Goal: Task Accomplishment & Management: Use online tool/utility

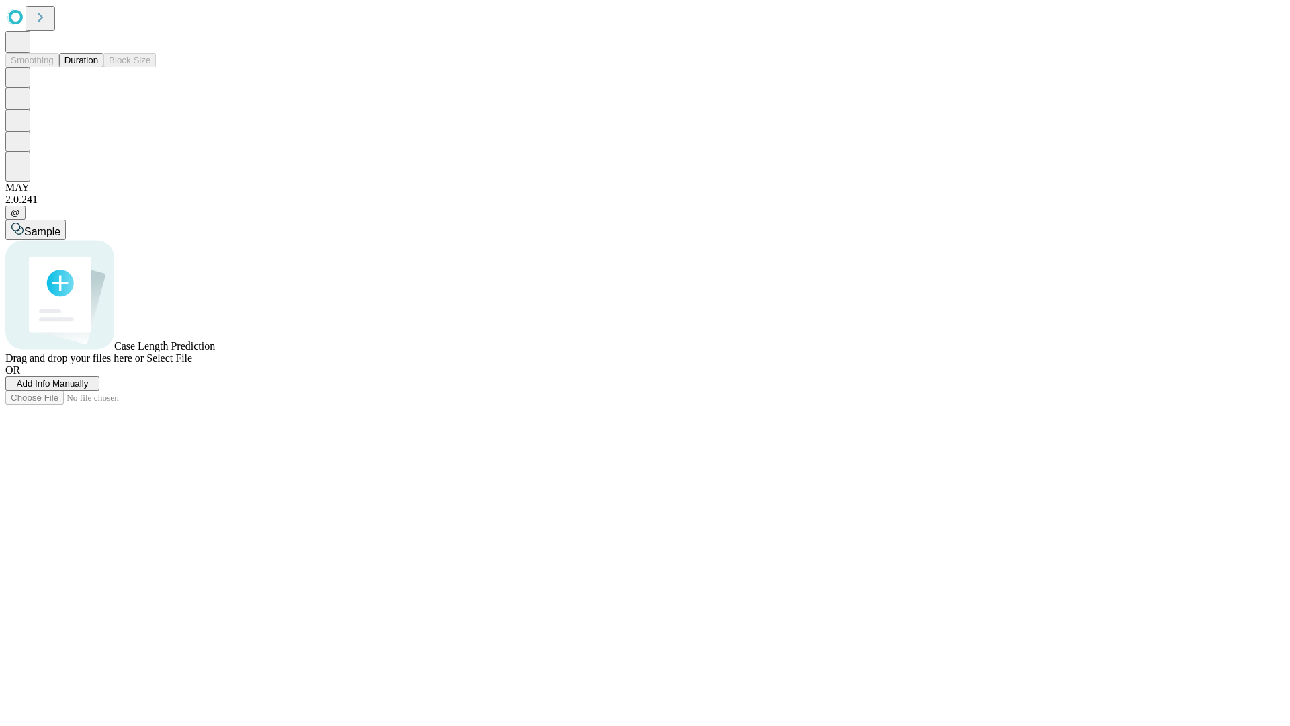
click at [89, 388] on span "Add Info Manually" at bounding box center [53, 383] width 72 height 10
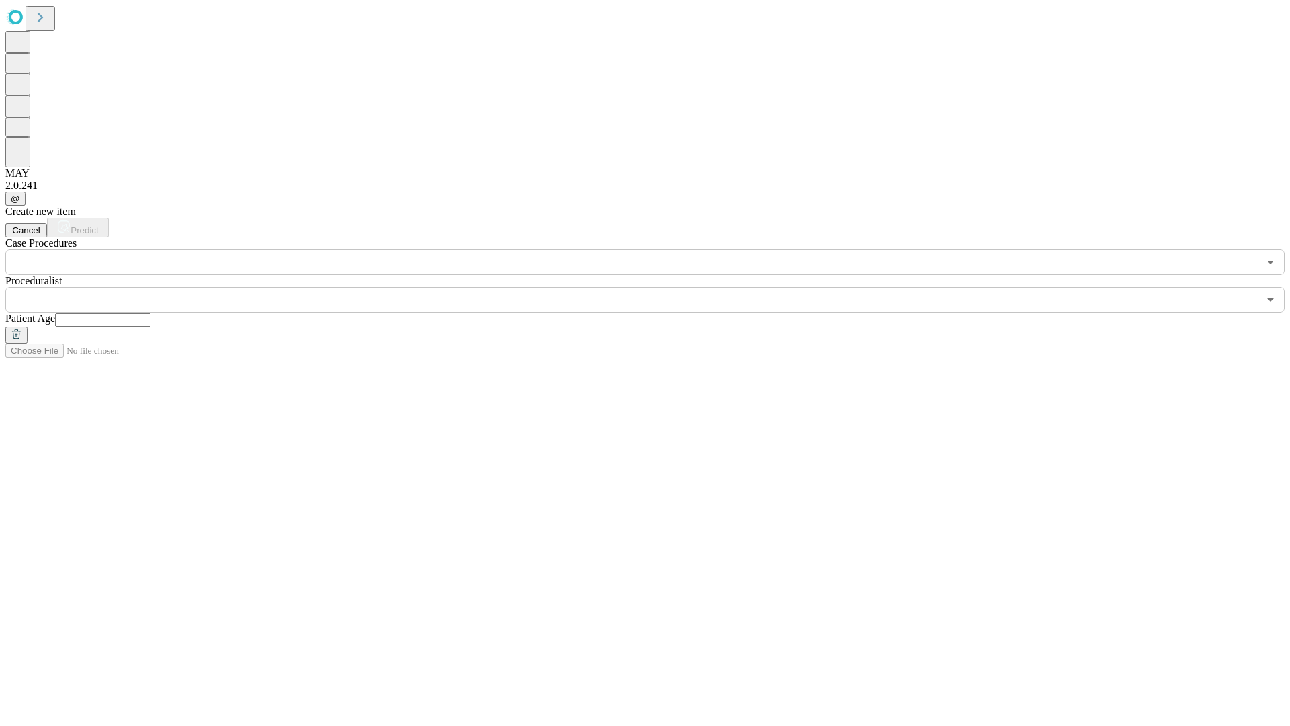
click at [150, 313] on input "text" at bounding box center [102, 319] width 95 height 13
type input "**"
click at [654, 287] on input "text" at bounding box center [631, 300] width 1253 height 26
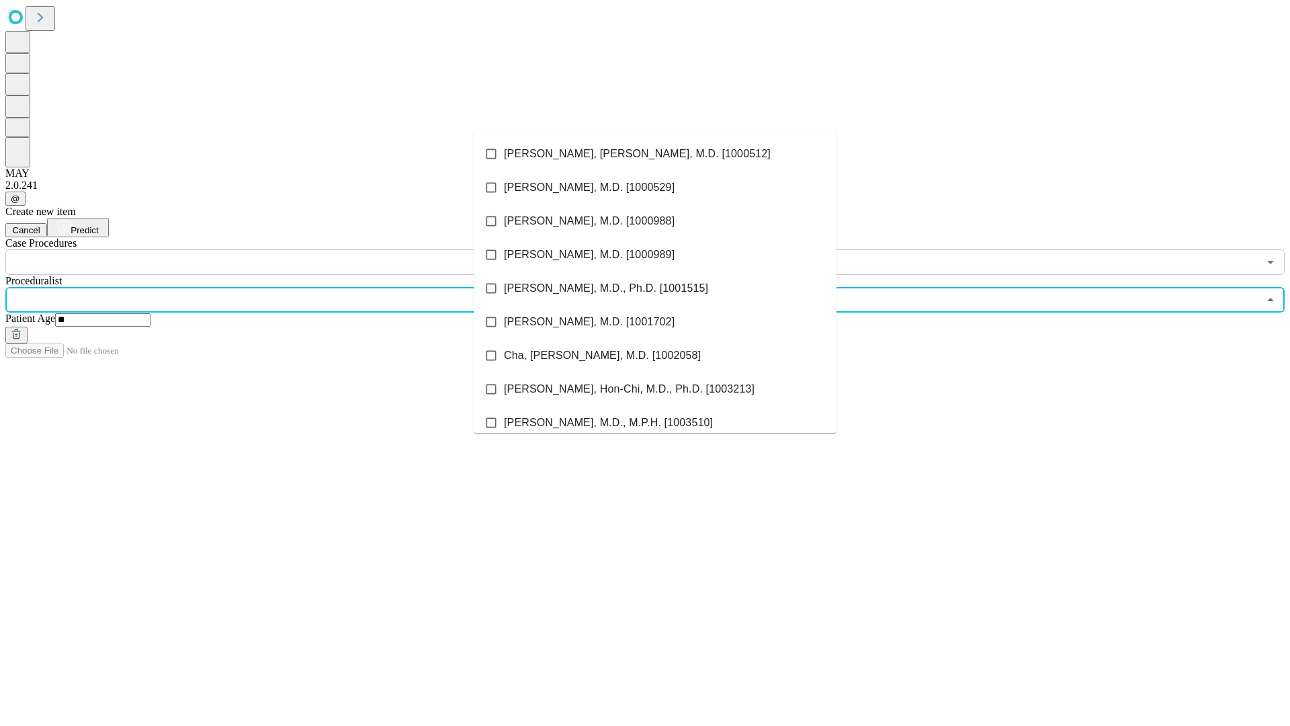
click at [655, 154] on li "[PERSON_NAME], [PERSON_NAME], M.D. [1000512]" at bounding box center [655, 154] width 363 height 34
click at [282, 249] on input "text" at bounding box center [631, 262] width 1253 height 26
